Goal: Check status: Check status

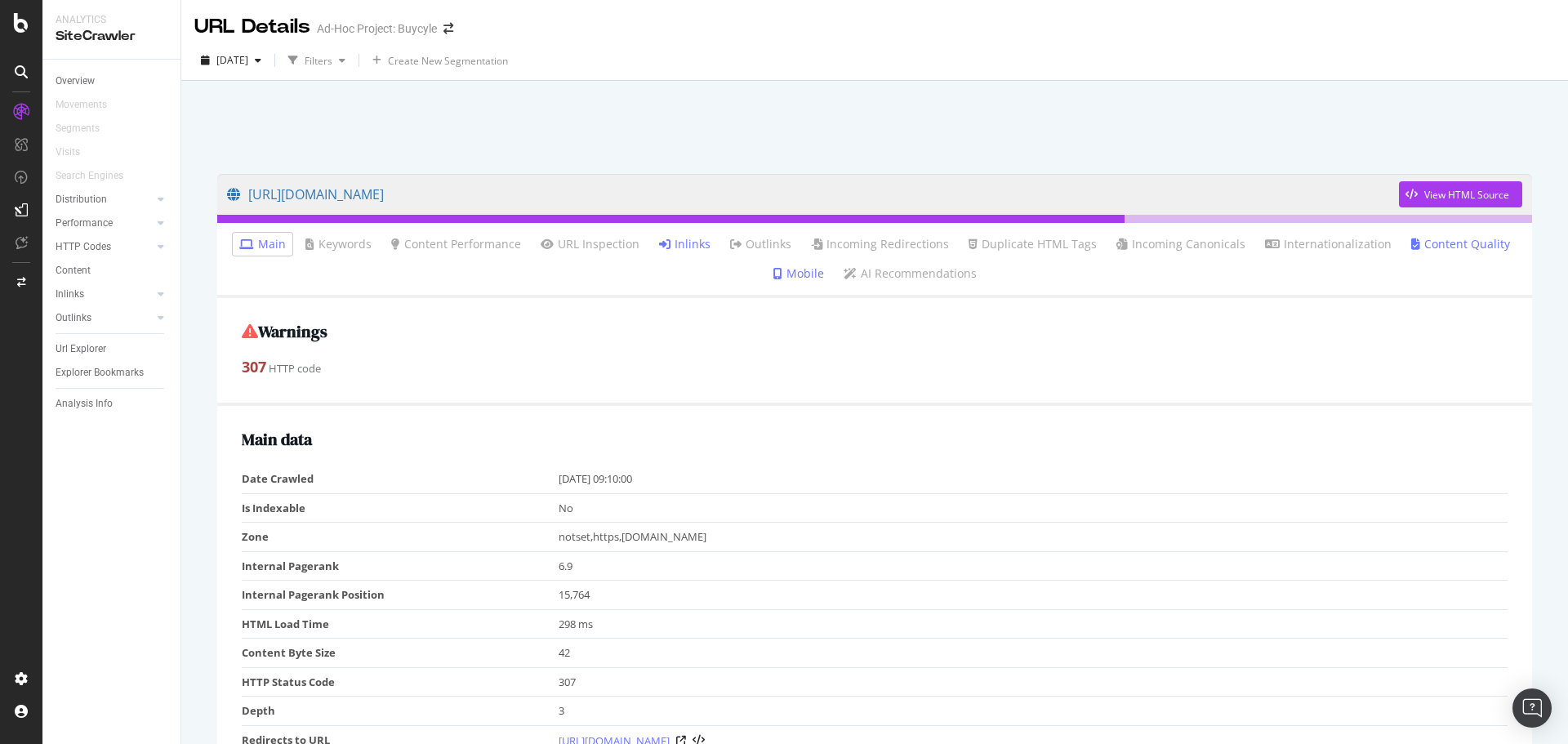
scroll to position [245, 0]
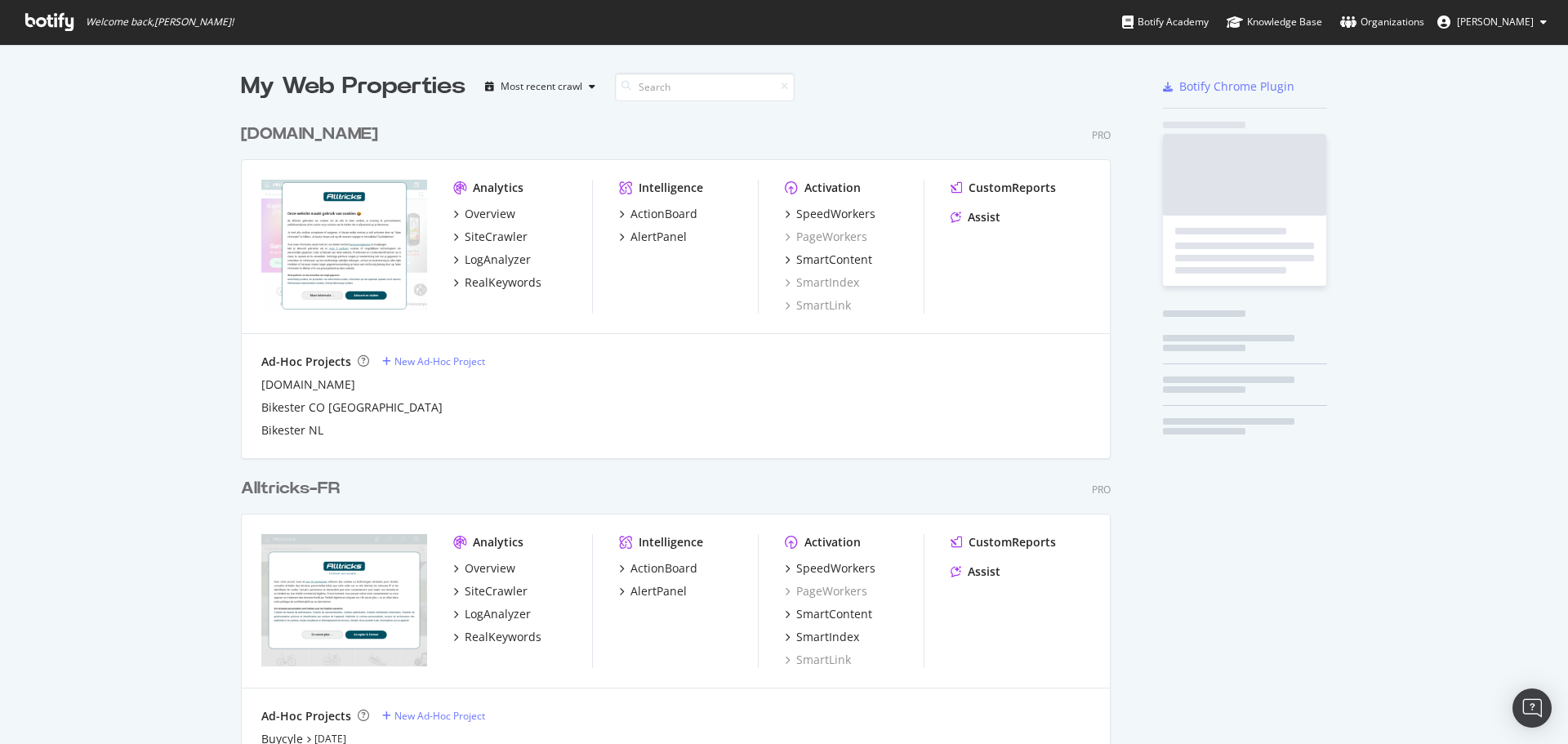
scroll to position [1819, 871]
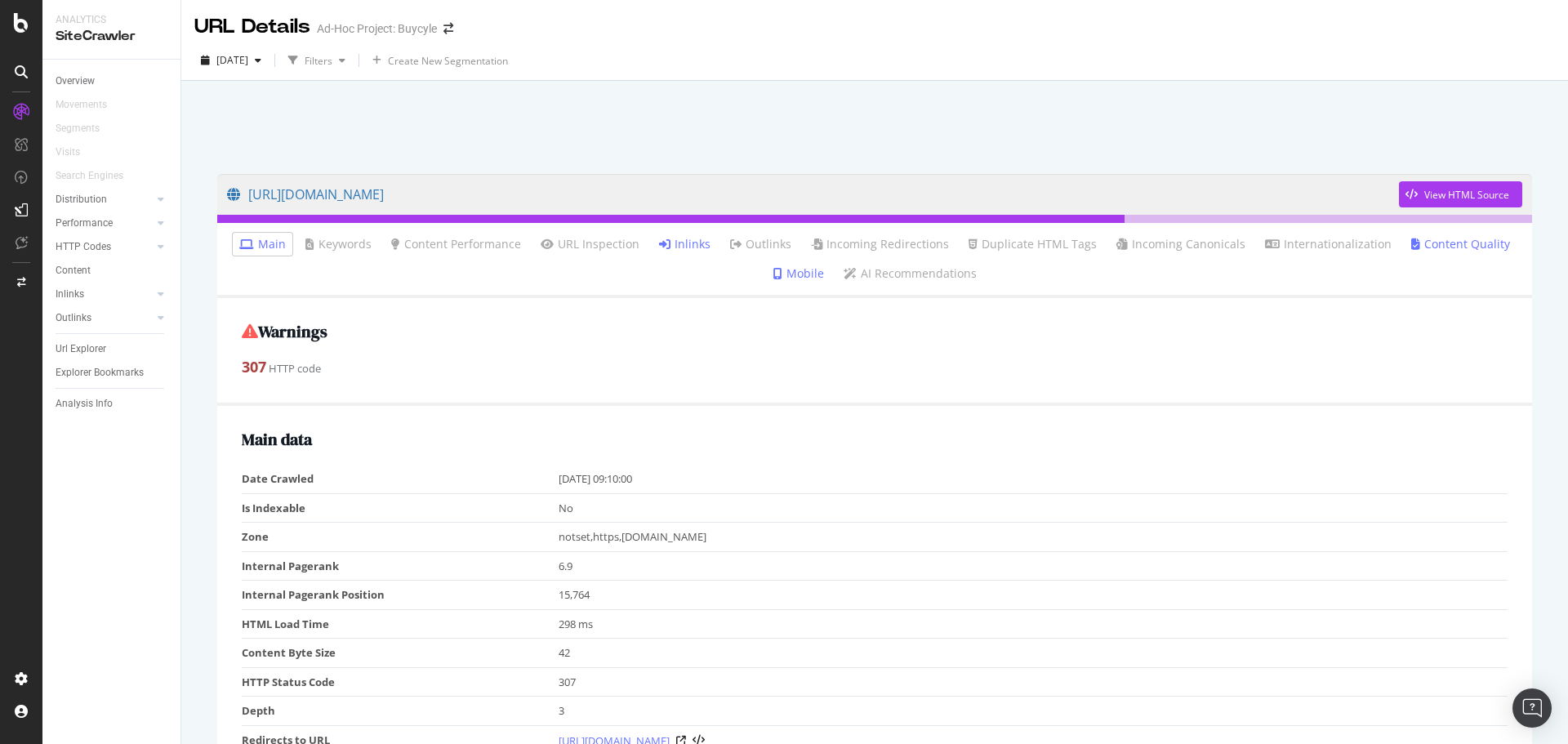
scroll to position [245, 0]
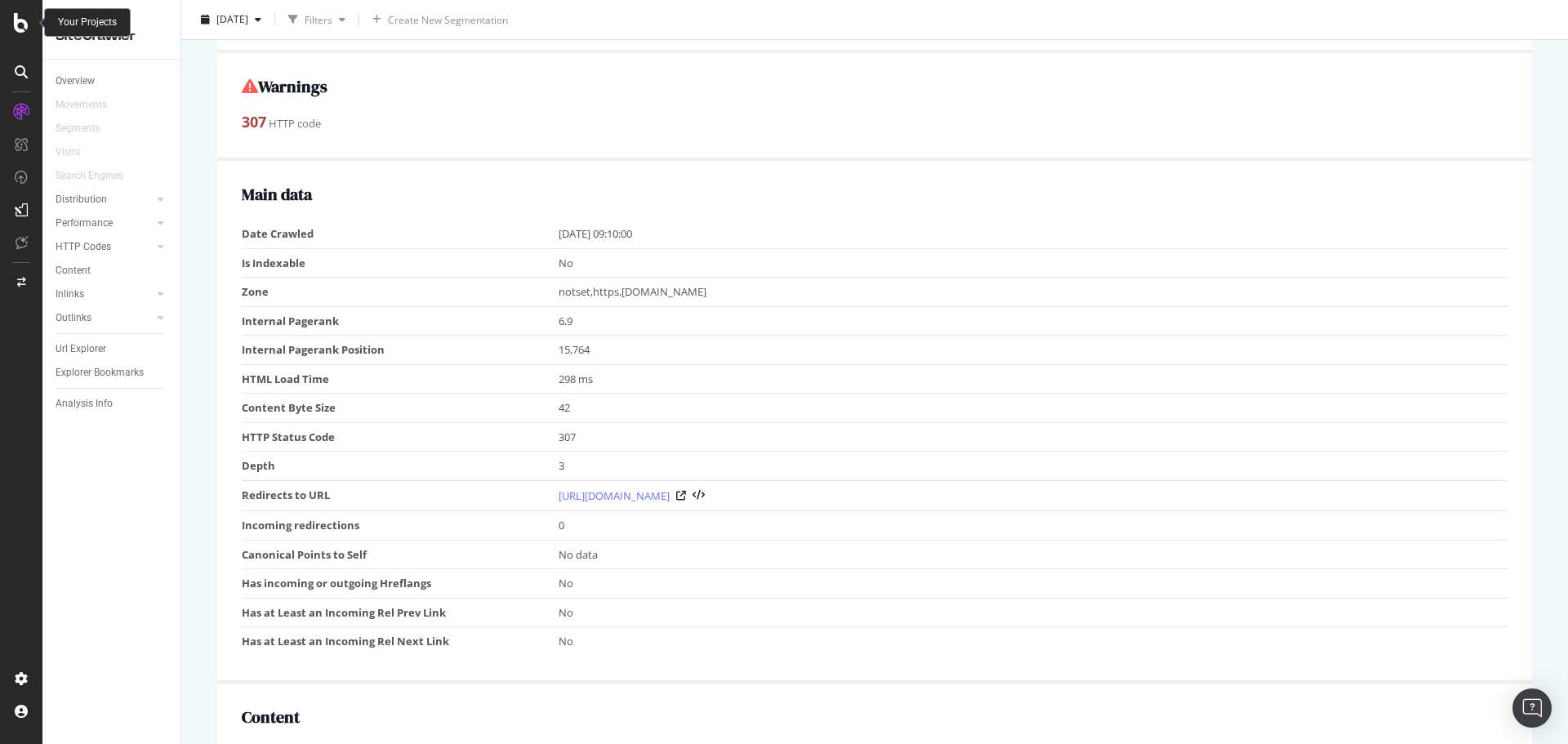
click at [22, 24] on icon at bounding box center [20, 23] width 14 height 19
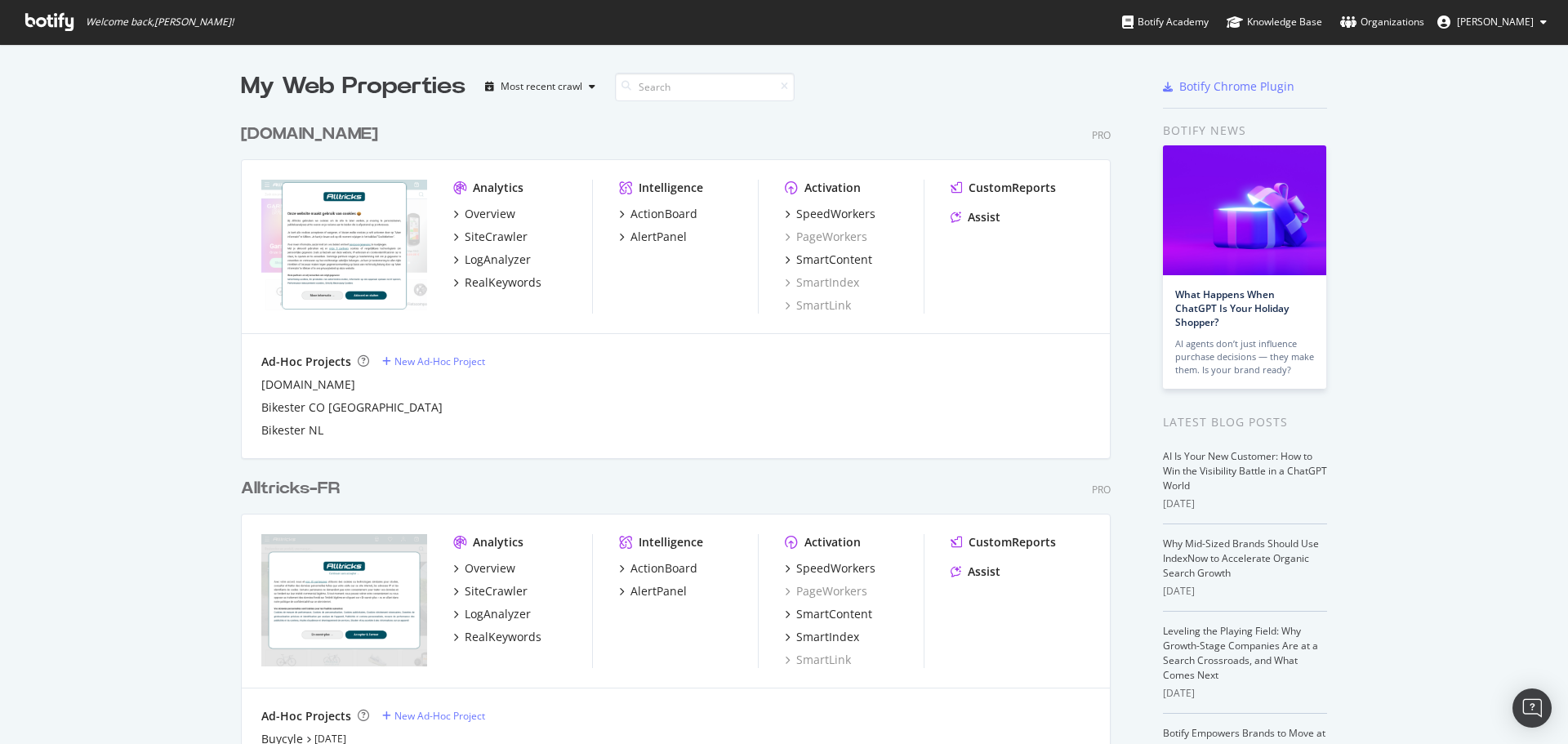
scroll to position [164, 0]
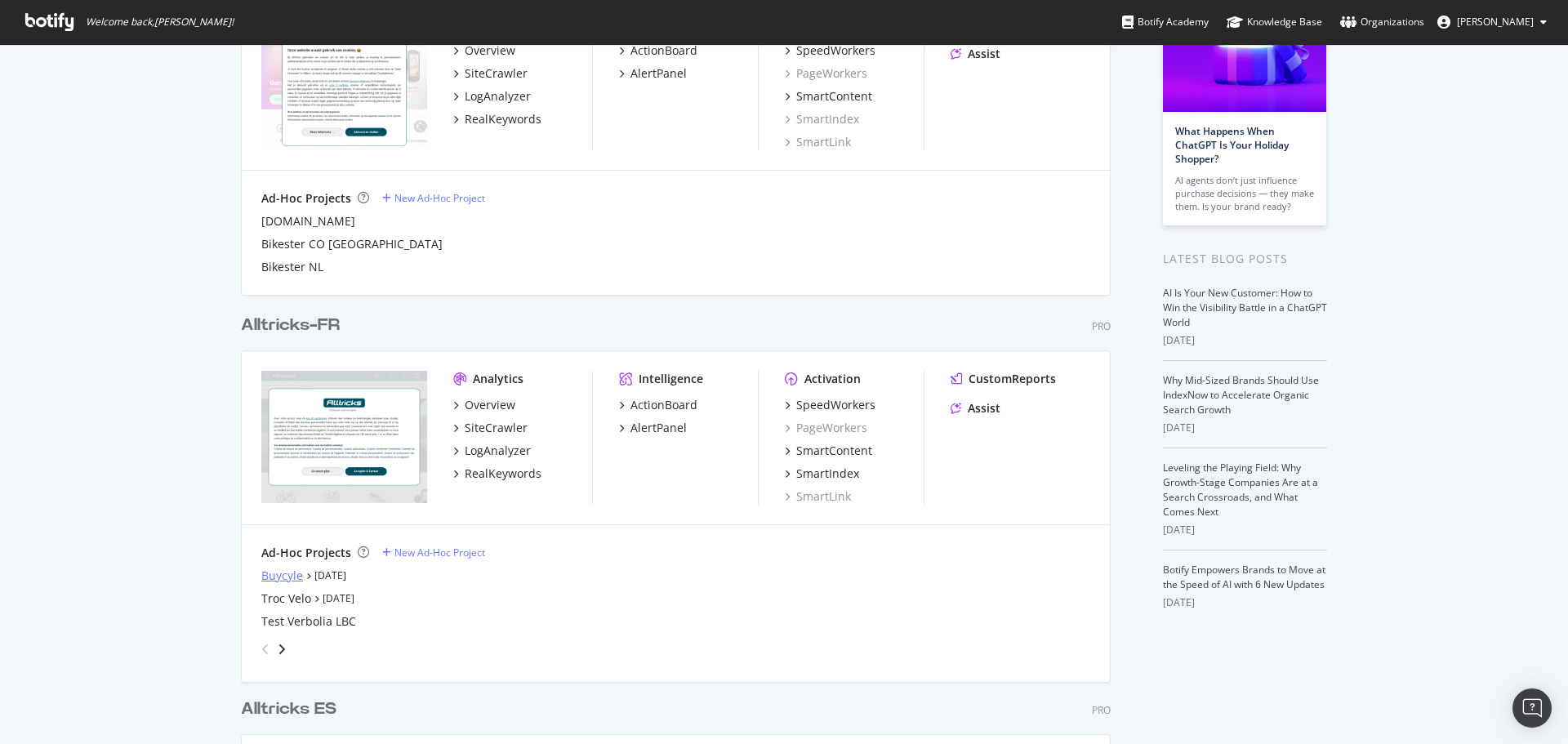
click at [290, 582] on div "Buycyle" at bounding box center [282, 576] width 41 height 16
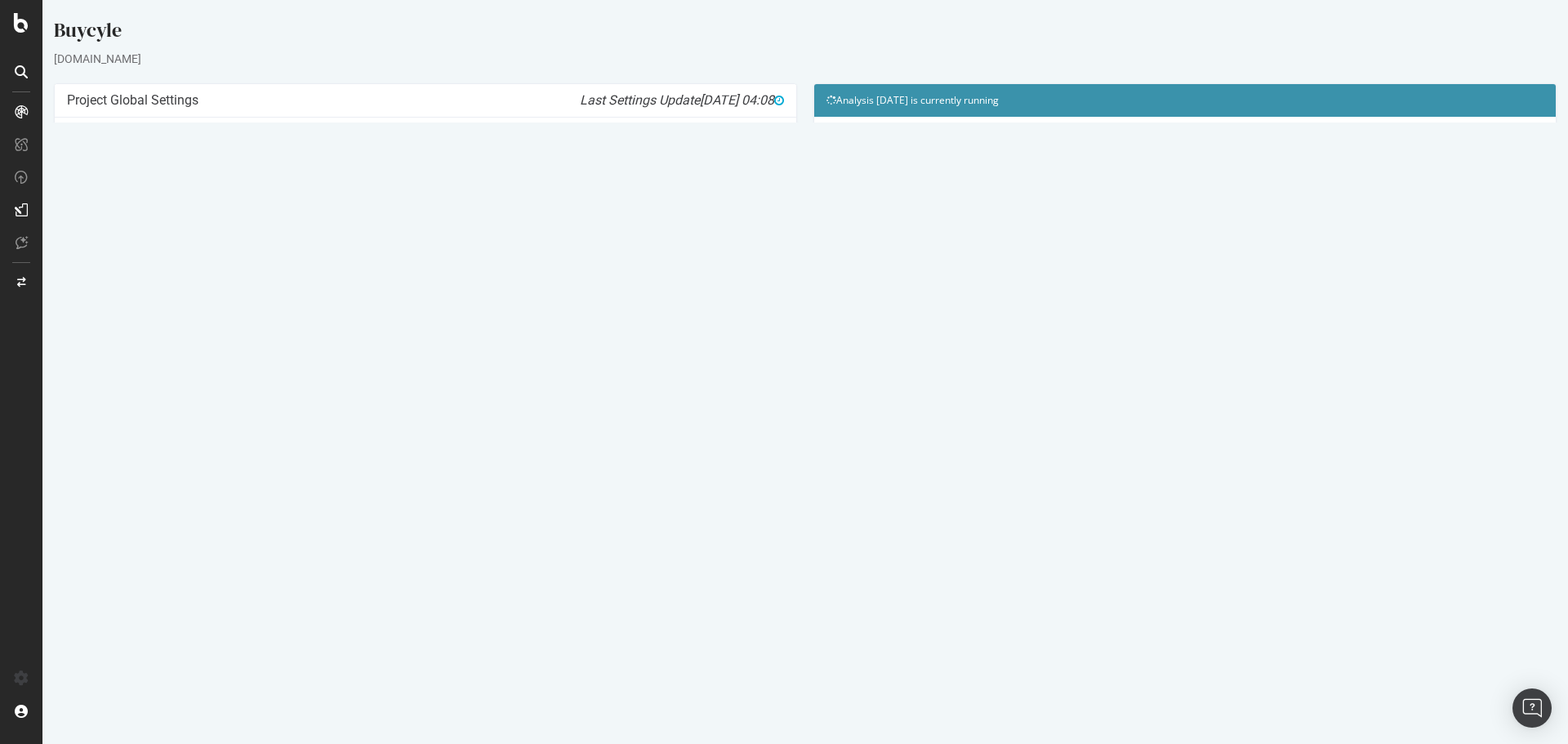
click at [138, 532] on link "2025 Aug. 18th crawl" at bounding box center [108, 529] width 59 height 13
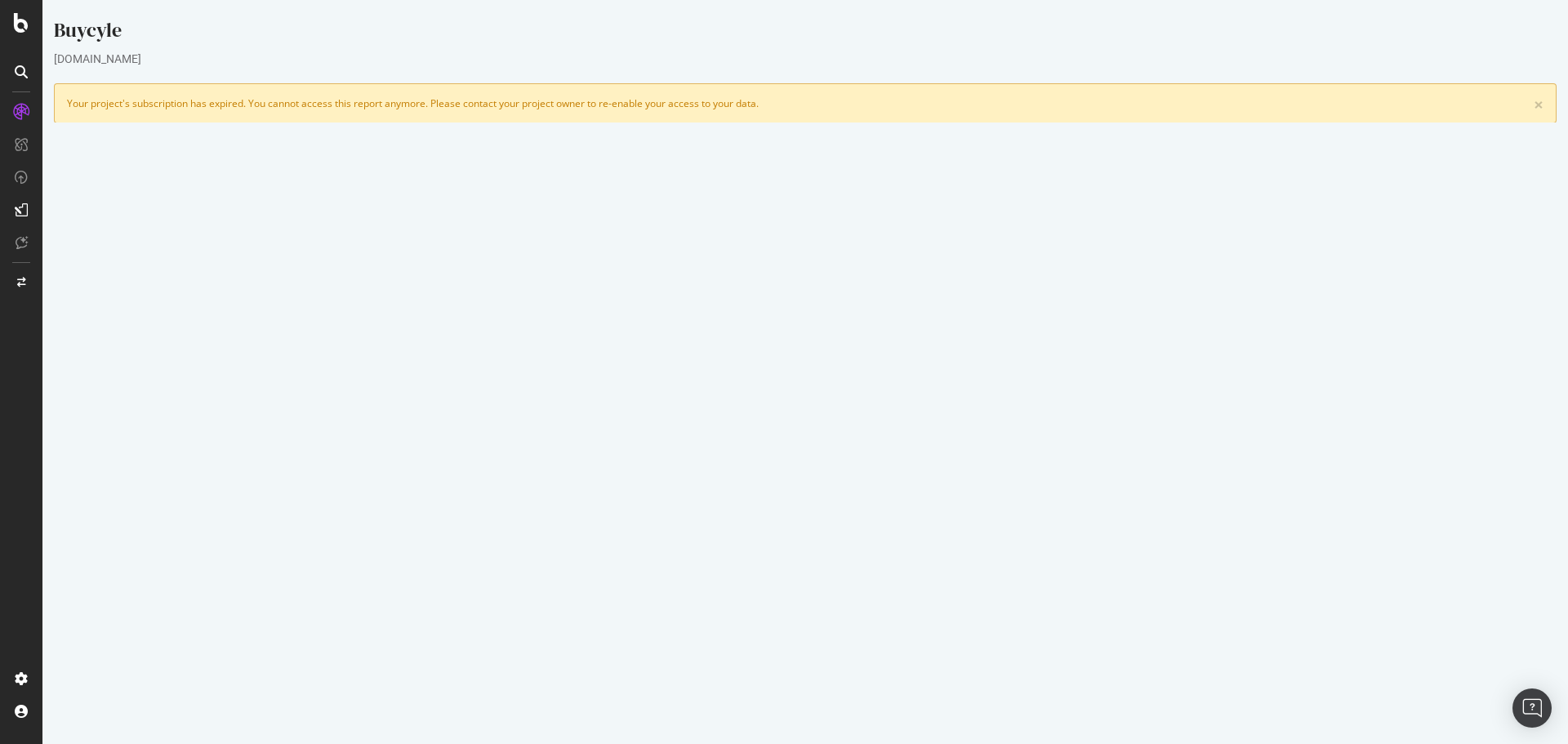
click at [1189, 393] on link "Watch Live Stats" at bounding box center [1184, 388] width 111 height 26
click at [1144, 385] on link "Watch Live Stats" at bounding box center [1184, 388] width 111 height 26
click at [1158, 381] on link "Watch Live Stats" at bounding box center [1184, 388] width 111 height 26
click at [15, 24] on icon at bounding box center [20, 23] width 14 height 19
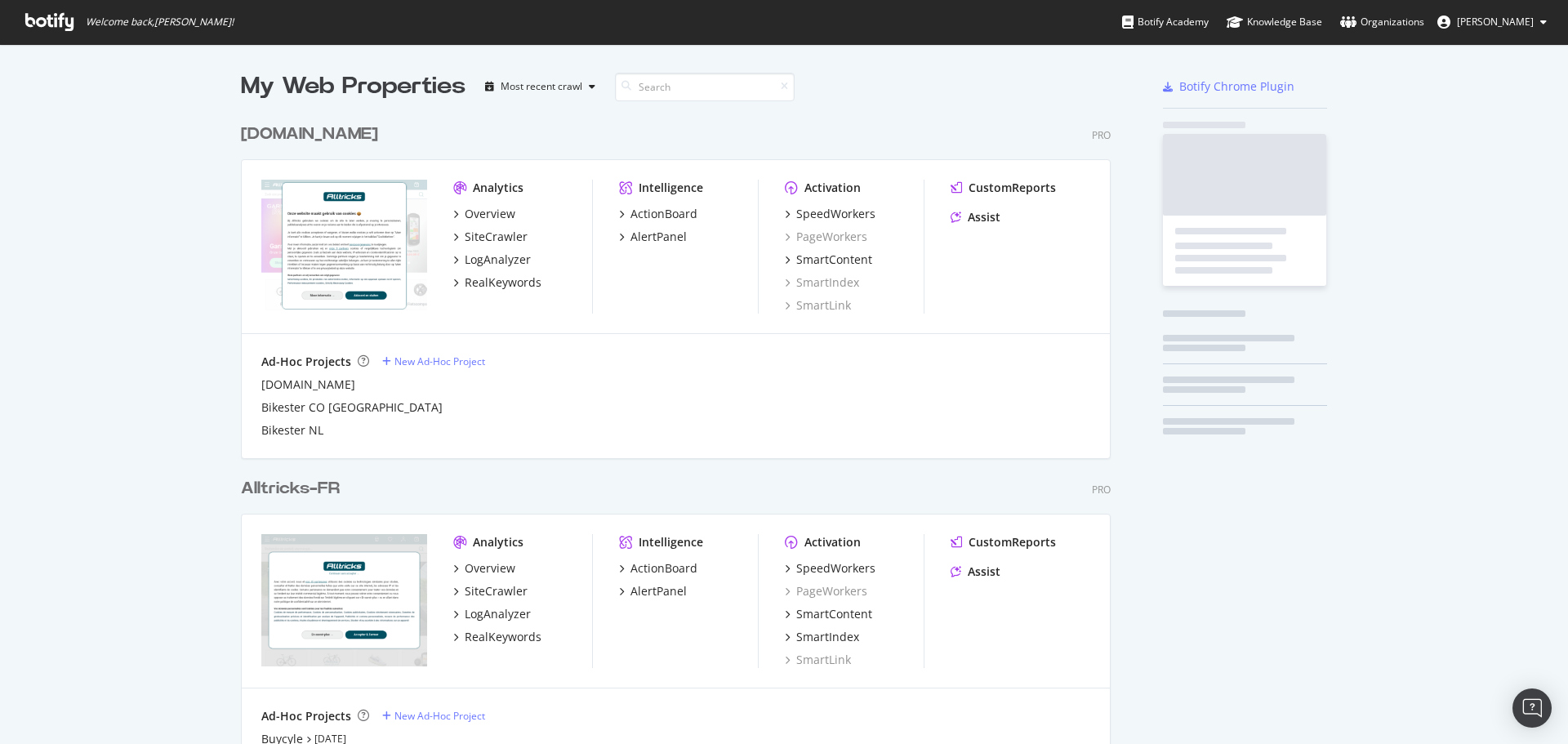
scroll to position [732, 1543]
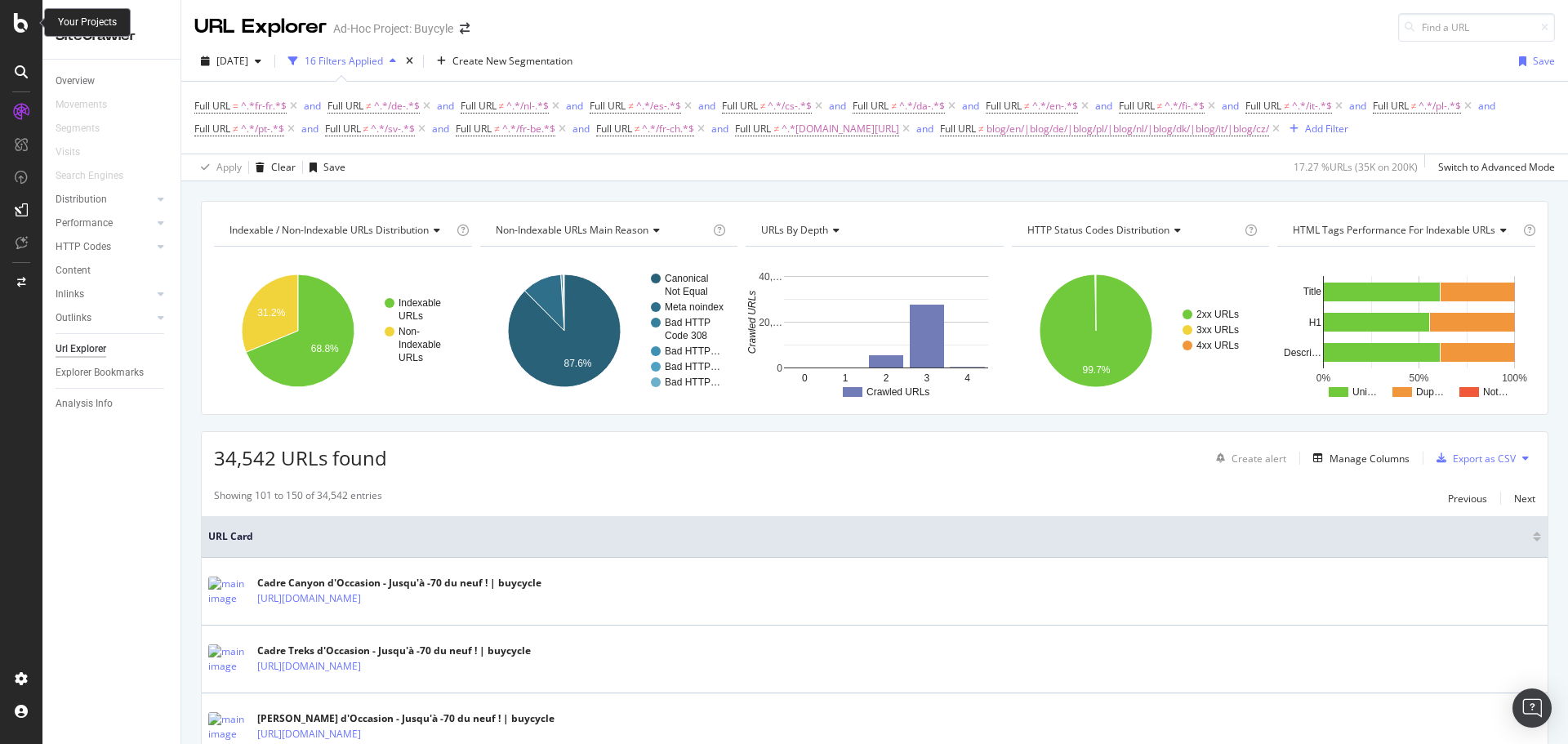
click at [31, 24] on div at bounding box center [21, 23] width 39 height 19
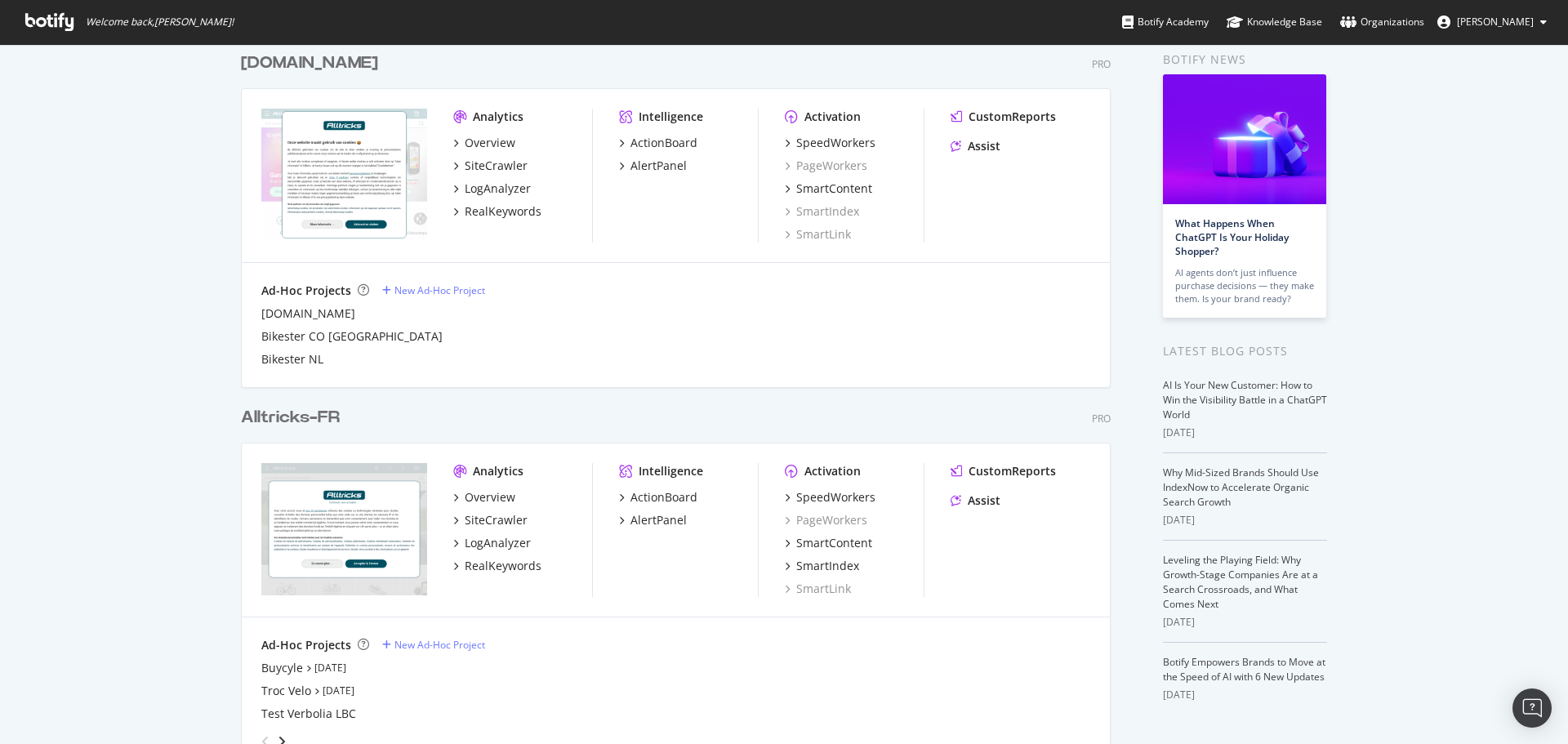
scroll to position [82, 0]
